Goal: Transaction & Acquisition: Purchase product/service

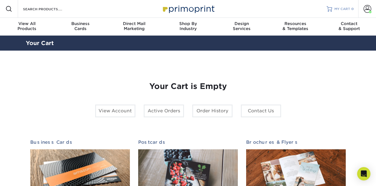
click at [344, 9] on span "MY CART" at bounding box center [343, 9] width 16 height 5
click at [366, 10] on span at bounding box center [368, 9] width 8 height 8
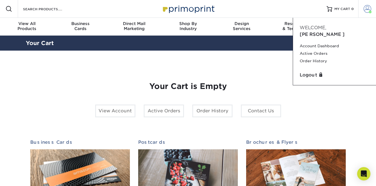
click at [366, 10] on span at bounding box center [368, 9] width 8 height 8
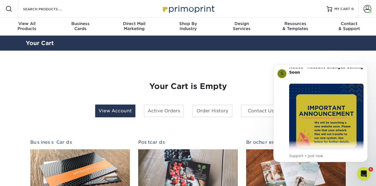
click at [123, 109] on link "View Account" at bounding box center [115, 110] width 40 height 13
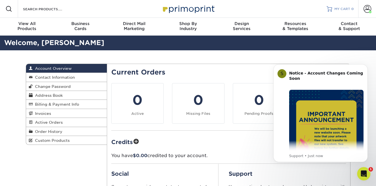
click at [348, 5] on link "MY CART 0" at bounding box center [340, 9] width 27 height 18
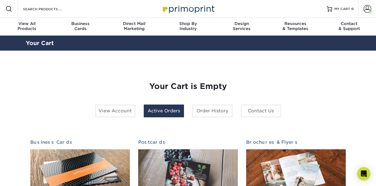
click at [176, 110] on link "Active Orders" at bounding box center [164, 110] width 40 height 13
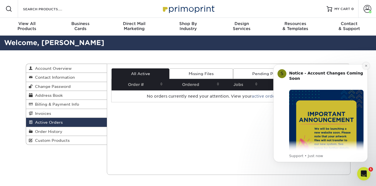
click at [366, 66] on icon "Dismiss notification" at bounding box center [366, 66] width 2 height 2
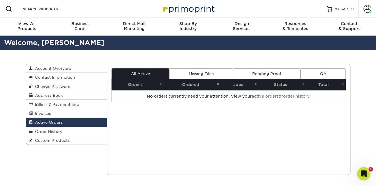
click at [363, 173] on icon "Open Intercom Messenger" at bounding box center [364, 173] width 9 height 9
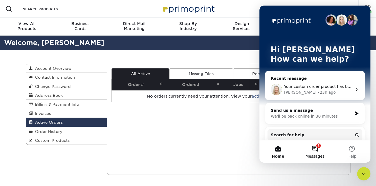
click at [315, 150] on button "1 Messages" at bounding box center [315, 151] width 37 height 22
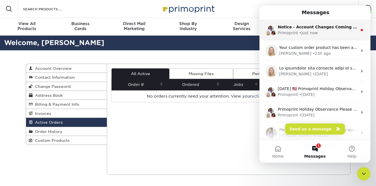
click at [317, 33] on div "Primoprint • Just now" at bounding box center [318, 33] width 80 height 6
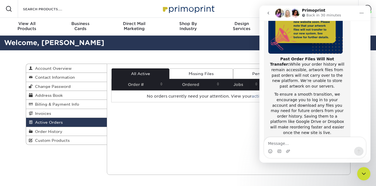
scroll to position [113, 0]
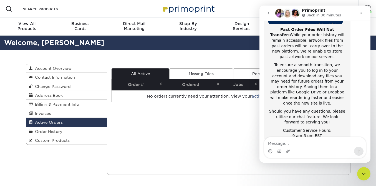
click at [364, 174] on icon "Close Intercom Messenger" at bounding box center [364, 173] width 7 height 7
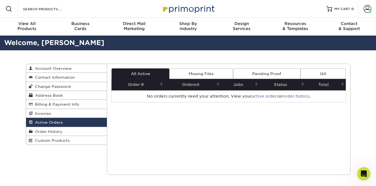
click at [364, 174] on icon "Open Intercom Messenger" at bounding box center [364, 173] width 9 height 9
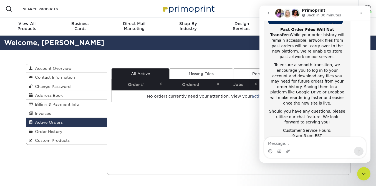
click at [270, 12] on icon "go back" at bounding box center [268, 13] width 4 height 4
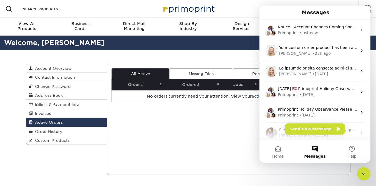
scroll to position [0, 0]
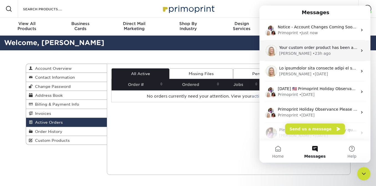
click at [313, 54] on div "• 23h ago" at bounding box center [322, 54] width 18 height 6
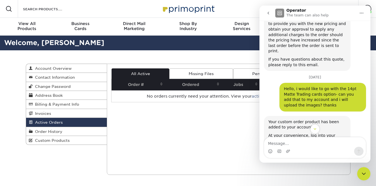
scroll to position [784, 0]
click at [361, 171] on icon "Close Intercom Messenger" at bounding box center [364, 173] width 7 height 7
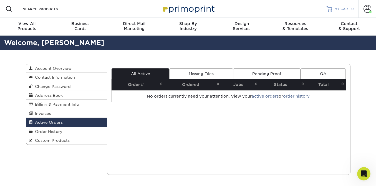
click at [344, 10] on span "MY CART" at bounding box center [343, 9] width 16 height 5
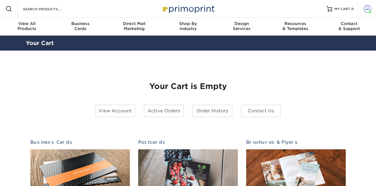
click at [365, 8] on span at bounding box center [368, 9] width 8 height 8
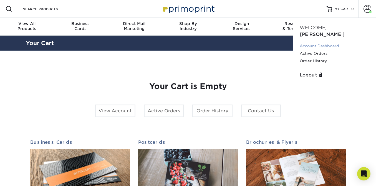
click at [328, 42] on link "Account Dashboard" at bounding box center [335, 46] width 70 height 8
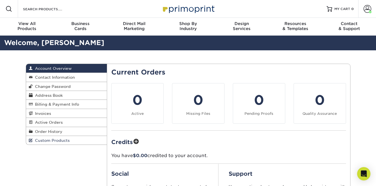
click at [53, 141] on span "Custom Products" at bounding box center [51, 140] width 37 height 4
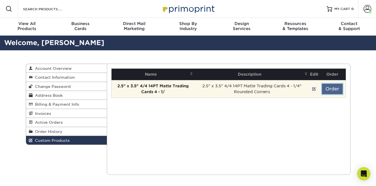
click at [335, 90] on button "Order" at bounding box center [332, 89] width 21 height 11
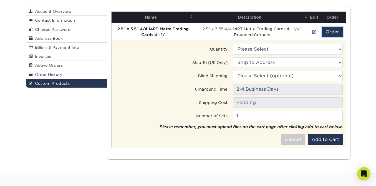
scroll to position [58, 0]
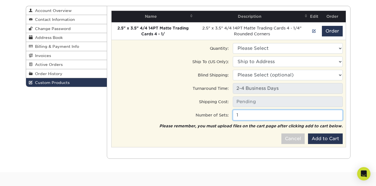
click at [244, 116] on input "1" at bounding box center [288, 115] width 110 height 11
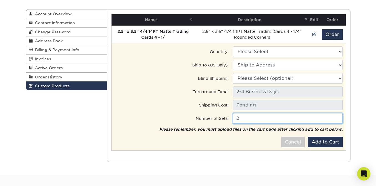
scroll to position [53, 0]
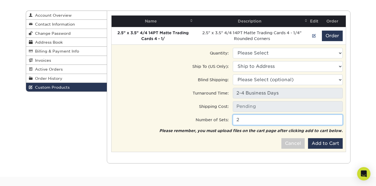
type input "2"
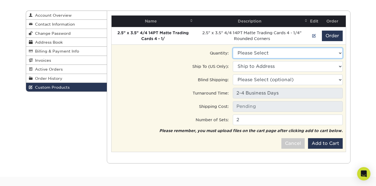
click at [261, 52] on select "Please Select 1500 - $192.50 5000 - $341.00" at bounding box center [288, 53] width 110 height 11
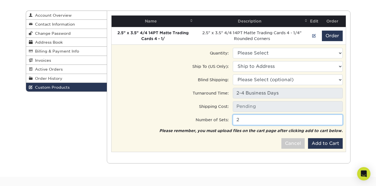
click at [241, 120] on input "2" at bounding box center [288, 119] width 110 height 11
type input "1"
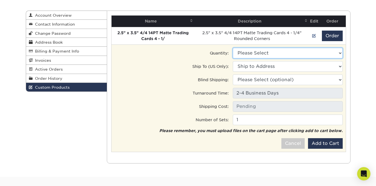
click at [271, 56] on select "Please Select 1500 - $192.50 5000 - $341.00" at bounding box center [288, 53] width 110 height 11
select select "1"
type input "Ground: $16.85"
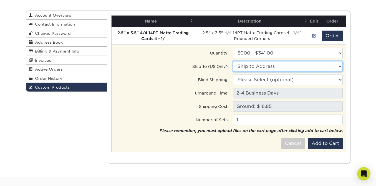
click at [261, 66] on select "Ship to Address [STREET_ADDRESS]" at bounding box center [288, 66] width 110 height 11
select select "279616"
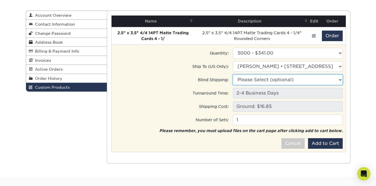
click at [259, 80] on select "Please Select (optional) [STREET_ADDRESS]" at bounding box center [288, 79] width 110 height 11
select select "279616"
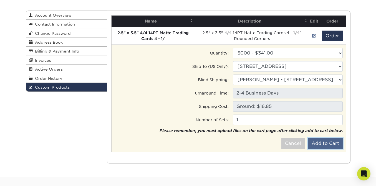
click at [328, 143] on button "Add to Cart" at bounding box center [325, 143] width 35 height 11
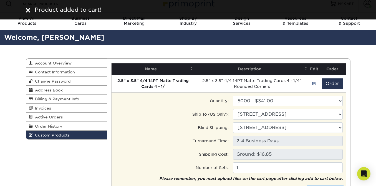
scroll to position [7, 0]
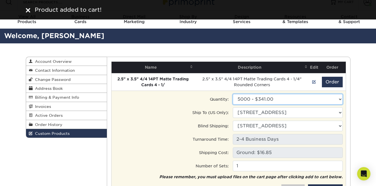
click at [275, 99] on select "Please Select 1500 - $192.50 5000 - $341.00" at bounding box center [288, 99] width 110 height 11
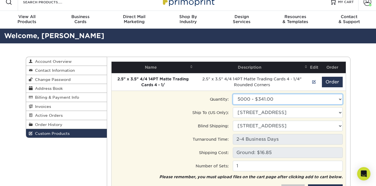
select select "0"
type input "Ground: $14.94"
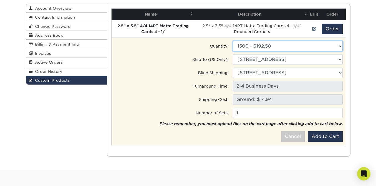
scroll to position [76, 0]
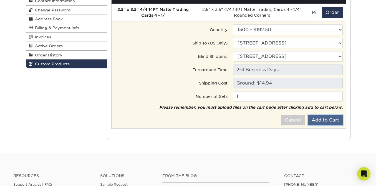
click at [328, 120] on button "Add to Cart" at bounding box center [325, 120] width 35 height 11
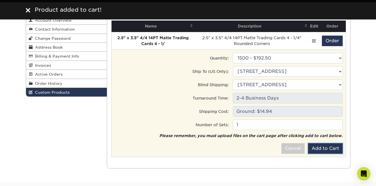
scroll to position [0, 0]
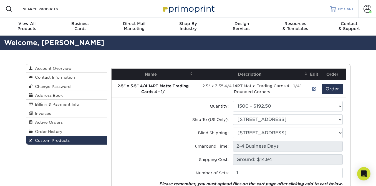
click at [345, 5] on link "MY CART" at bounding box center [343, 9] width 24 height 18
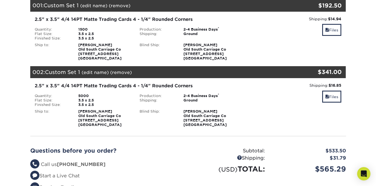
scroll to position [86, 0]
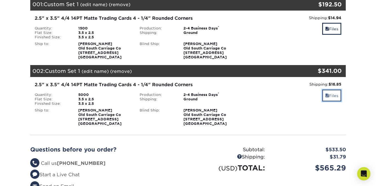
click at [332, 94] on link "Files" at bounding box center [332, 95] width 19 height 12
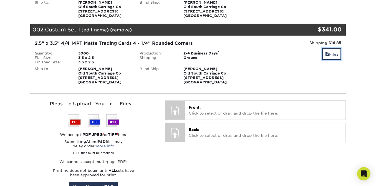
scroll to position [129, 0]
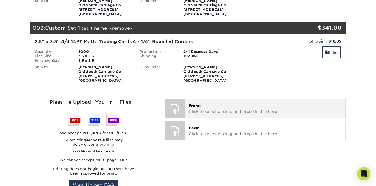
click at [176, 109] on div at bounding box center [175, 108] width 19 height 19
click at [179, 106] on div at bounding box center [175, 108] width 19 height 19
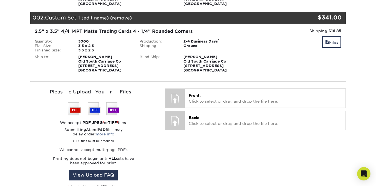
scroll to position [140, 0]
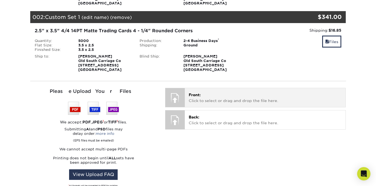
click at [201, 97] on p "Front: Click to select or drag and drop the file here." at bounding box center [265, 97] width 153 height 11
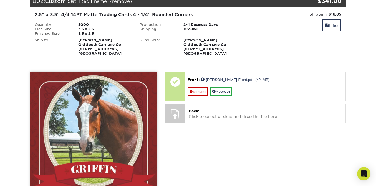
scroll to position [151, 0]
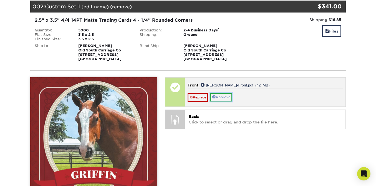
click at [225, 98] on link "Approve" at bounding box center [222, 97] width 22 height 9
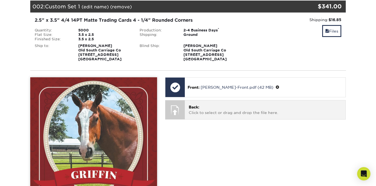
click at [201, 109] on p "Back: Click to select or drag and drop the file here." at bounding box center [265, 109] width 153 height 11
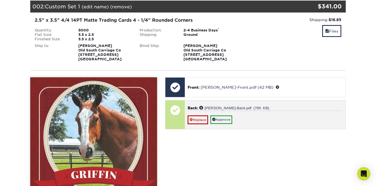
click at [260, 109] on p "Back: Griffin-Back.pdf (785 KB)" at bounding box center [265, 108] width 155 height 6
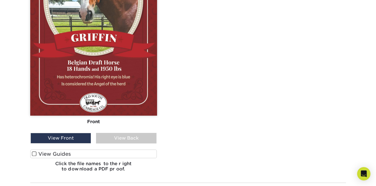
scroll to position [288, 0]
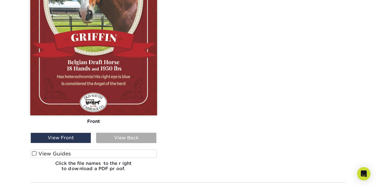
click at [125, 135] on div "View Back" at bounding box center [126, 138] width 61 height 11
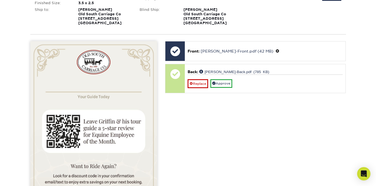
scroll to position [185, 0]
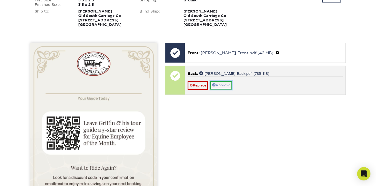
click at [223, 87] on link "Approve" at bounding box center [222, 85] width 22 height 9
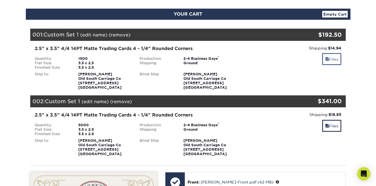
scroll to position [53, 0]
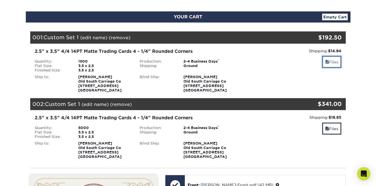
click at [334, 60] on link "Files" at bounding box center [332, 62] width 19 height 12
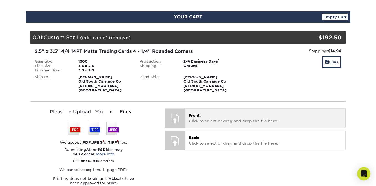
click at [181, 116] on div at bounding box center [175, 118] width 19 height 19
click at [211, 120] on p "Front: Click to select or drag and drop the file here." at bounding box center [265, 118] width 153 height 11
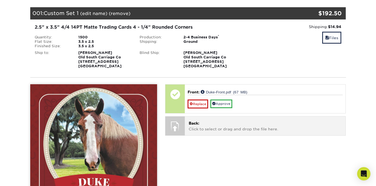
scroll to position [79, 0]
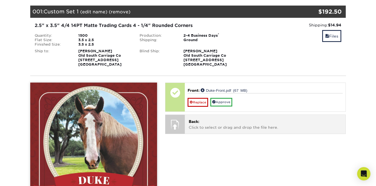
click at [178, 120] on div at bounding box center [175, 124] width 19 height 19
click at [204, 124] on p "Back: Click to select or drag and drop the file here." at bounding box center [265, 124] width 153 height 11
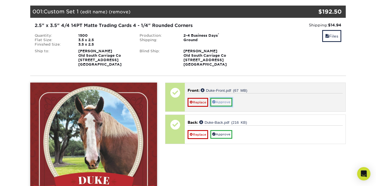
click at [230, 103] on link "Approve" at bounding box center [222, 102] width 22 height 9
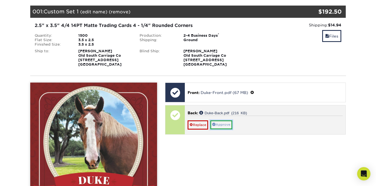
click at [228, 124] on link "Approve" at bounding box center [222, 124] width 22 height 9
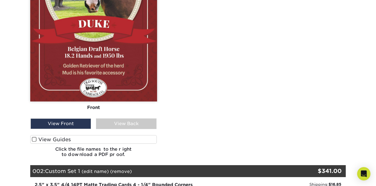
scroll to position [244, 0]
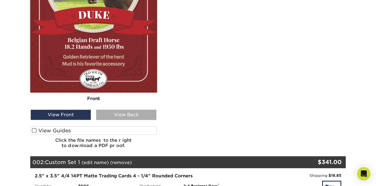
click at [131, 113] on div "View Back" at bounding box center [126, 114] width 61 height 11
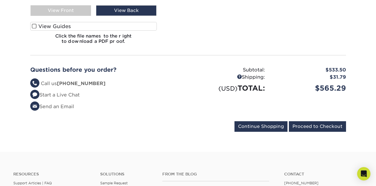
scroll to position [680, 0]
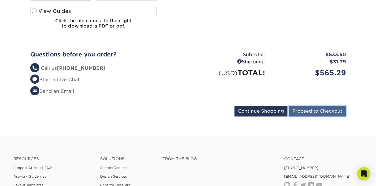
click at [322, 113] on input "Proceed to Checkout" at bounding box center [317, 111] width 57 height 11
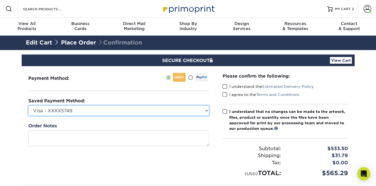
click at [146, 114] on select "Visa - XXXX5749 New Credit Card" at bounding box center [118, 110] width 181 height 11
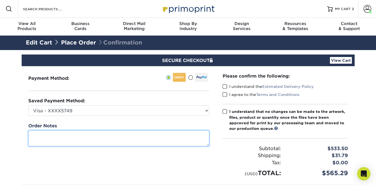
click at [136, 138] on textarea at bounding box center [118, 138] width 181 height 16
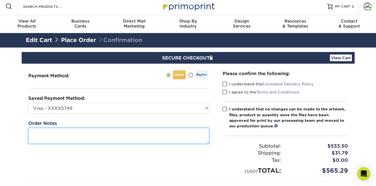
scroll to position [3, 0]
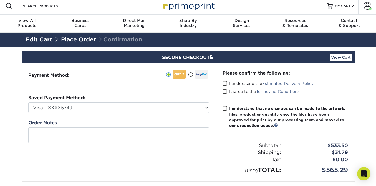
click at [226, 83] on span at bounding box center [225, 83] width 5 height 5
click at [0, 0] on input "I understand the Estimated Delivery Policy" at bounding box center [0, 0] width 0 height 0
click at [226, 91] on span at bounding box center [225, 91] width 5 height 5
click at [0, 0] on input "I agree to the Terms and Conditions" at bounding box center [0, 0] width 0 height 0
click at [223, 109] on span at bounding box center [225, 108] width 5 height 5
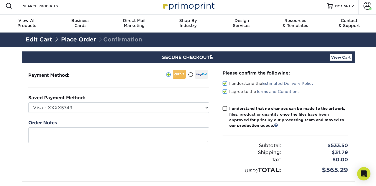
click at [0, 0] on input "I understand that no changes can be made to the artwork, files, product or quan…" at bounding box center [0, 0] width 0 height 0
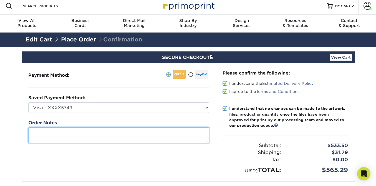
click at [161, 134] on textarea at bounding box center [118, 135] width 181 height 16
drag, startPoint x: 49, startPoint y: 133, endPoint x: 40, endPoint y: 133, distance: 8.6
click at [40, 133] on textarea "the files dont show rounded corners for approval," at bounding box center [118, 135] width 181 height 16
click at [66, 131] on textarea "the artwork dont show rounded corners for approval," at bounding box center [118, 135] width 181 height 16
click at [68, 133] on textarea "the artwork dont show rounded corners for approval," at bounding box center [118, 135] width 181 height 16
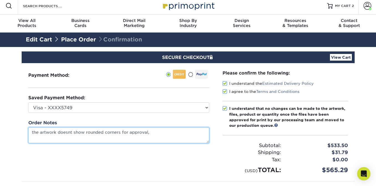
click at [164, 133] on textarea "the artwork doesnt show rounded corners for approval," at bounding box center [118, 135] width 181 height 16
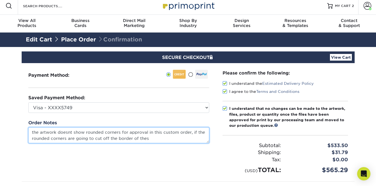
click at [117, 138] on textarea "the artwork doesnt show rounded corners for approval in this custom order, if t…" at bounding box center [118, 135] width 181 height 16
click at [173, 137] on textarea "the artwork doesnt show rounded corners for approval in this custom order, if t…" at bounding box center [118, 135] width 181 height 16
click at [134, 138] on textarea "the artwork doesnt show rounded corners for approval in this custom order, if t…" at bounding box center [118, 135] width 181 height 16
click at [181, 139] on textarea "the artwork doesnt show rounded corners for approval in this custom order, if t…" at bounding box center [118, 135] width 181 height 16
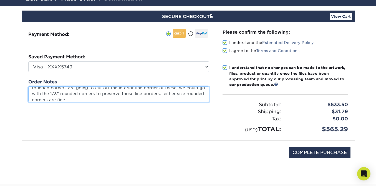
scroll to position [44, 0]
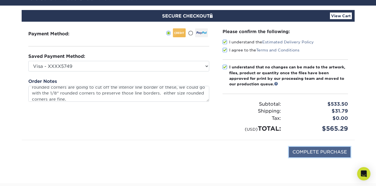
type textarea "the artwork doesnt show rounded corners for approval in this custom order, if t…"
click at [311, 151] on input "COMPLETE PURCHASE" at bounding box center [320, 152] width 62 height 11
type input "PROCESSING, PLEASE WAIT..."
